Goal: Entertainment & Leisure: Consume media (video, audio)

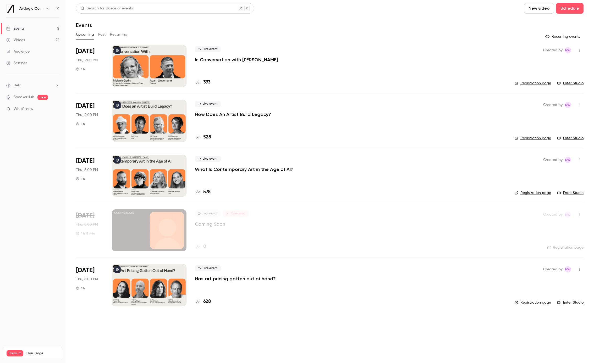
click at [28, 39] on link "Videos 22" at bounding box center [32, 40] width 65 height 12
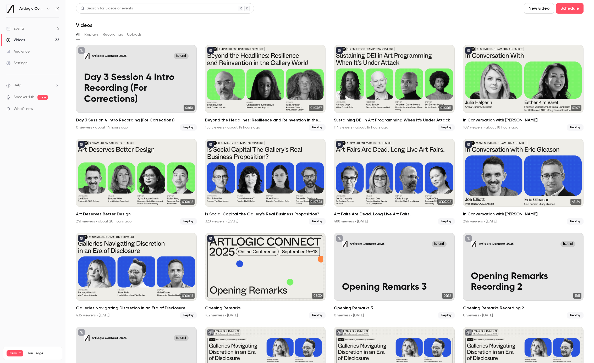
click at [28, 30] on link "Events 5" at bounding box center [32, 29] width 65 height 12
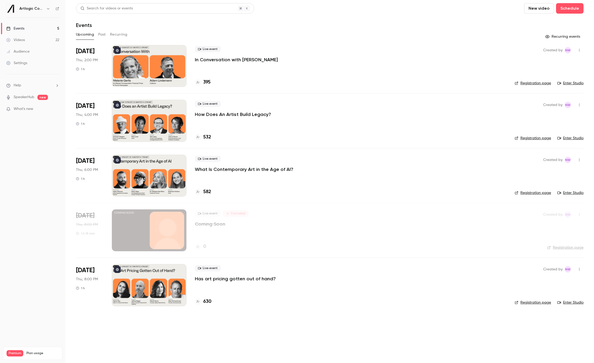
click at [103, 34] on button "Past" at bounding box center [102, 34] width 8 height 8
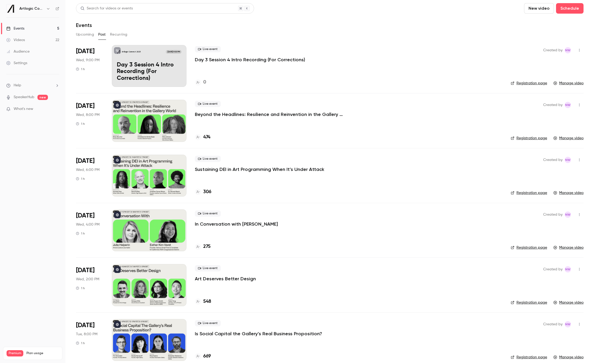
click at [232, 70] on div "Live event Day 3 Session 4 Intro Recording (For Corrections) 0" at bounding box center [349, 66] width 308 height 42
click at [228, 113] on p "Beyond the Headlines: Resilience and Reinvention in the Gallery World" at bounding box center [273, 114] width 157 height 6
click at [226, 173] on div "Live event Sustaining DEI in Art Programming When It’s Under Attack 306" at bounding box center [349, 176] width 308 height 42
click at [230, 168] on p "Sustaining DEI in Art Programming When It’s Under Attack" at bounding box center [259, 169] width 129 height 6
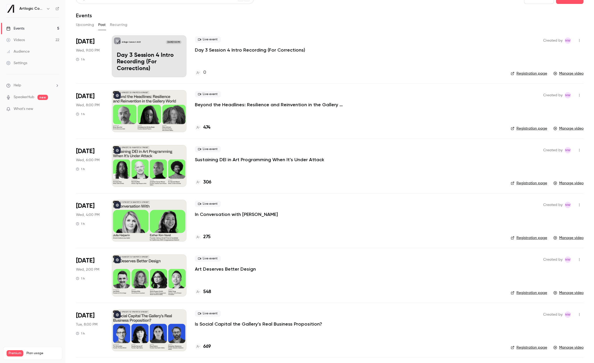
scroll to position [10, 0]
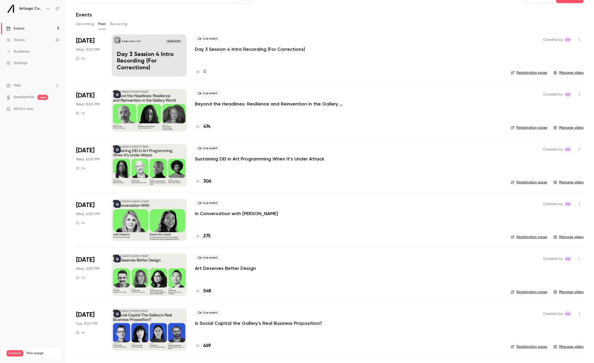
click at [242, 151] on div "Live event Sustaining DEI in Art Programming When It’s Under Attack" at bounding box center [349, 153] width 308 height 17
click at [242, 160] on p "Sustaining DEI in Art Programming When It’s Under Attack" at bounding box center [259, 159] width 129 height 6
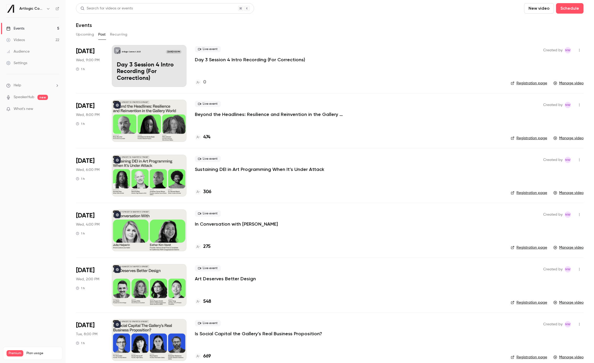
click at [81, 37] on button "Upcoming" at bounding box center [85, 34] width 18 height 8
